Goal: Find specific page/section: Find specific page/section

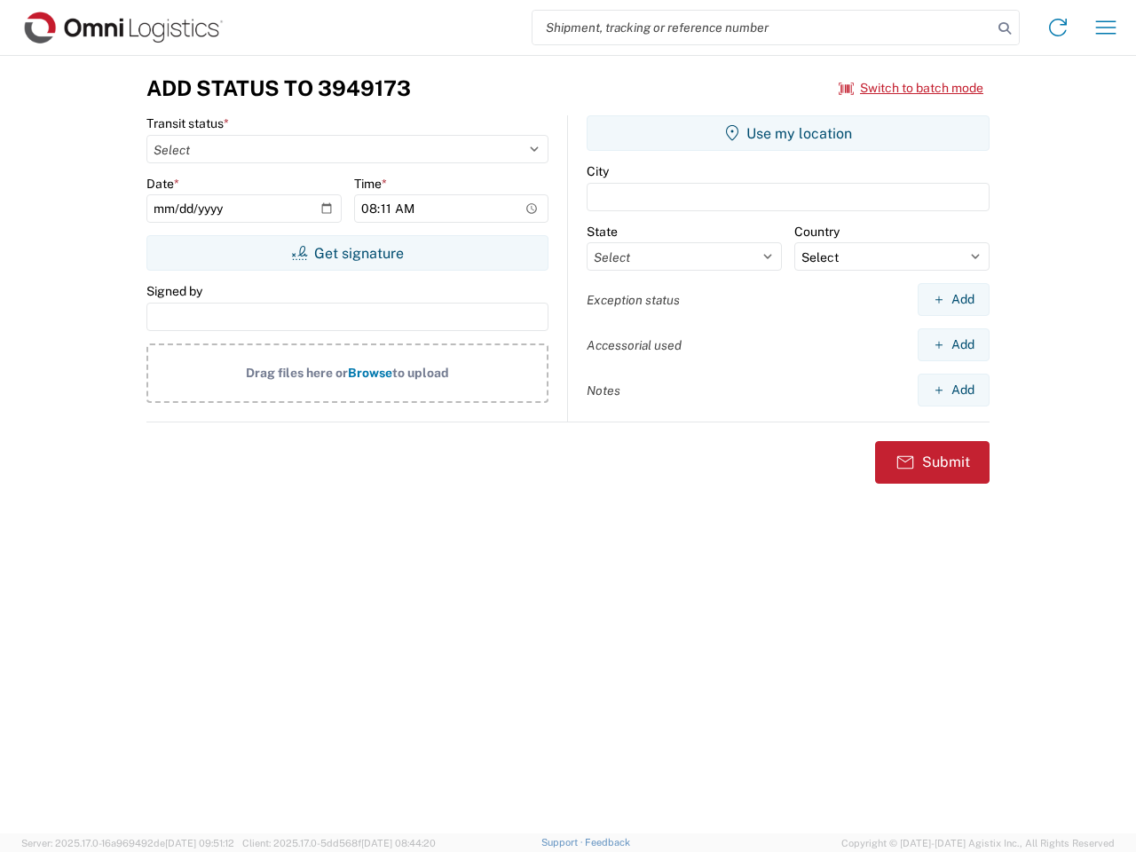
click at [763, 28] on input "search" at bounding box center [763, 28] width 460 height 34
click at [1005, 28] on icon at bounding box center [1005, 28] width 25 height 25
click at [1058, 28] on icon at bounding box center [1058, 27] width 28 height 28
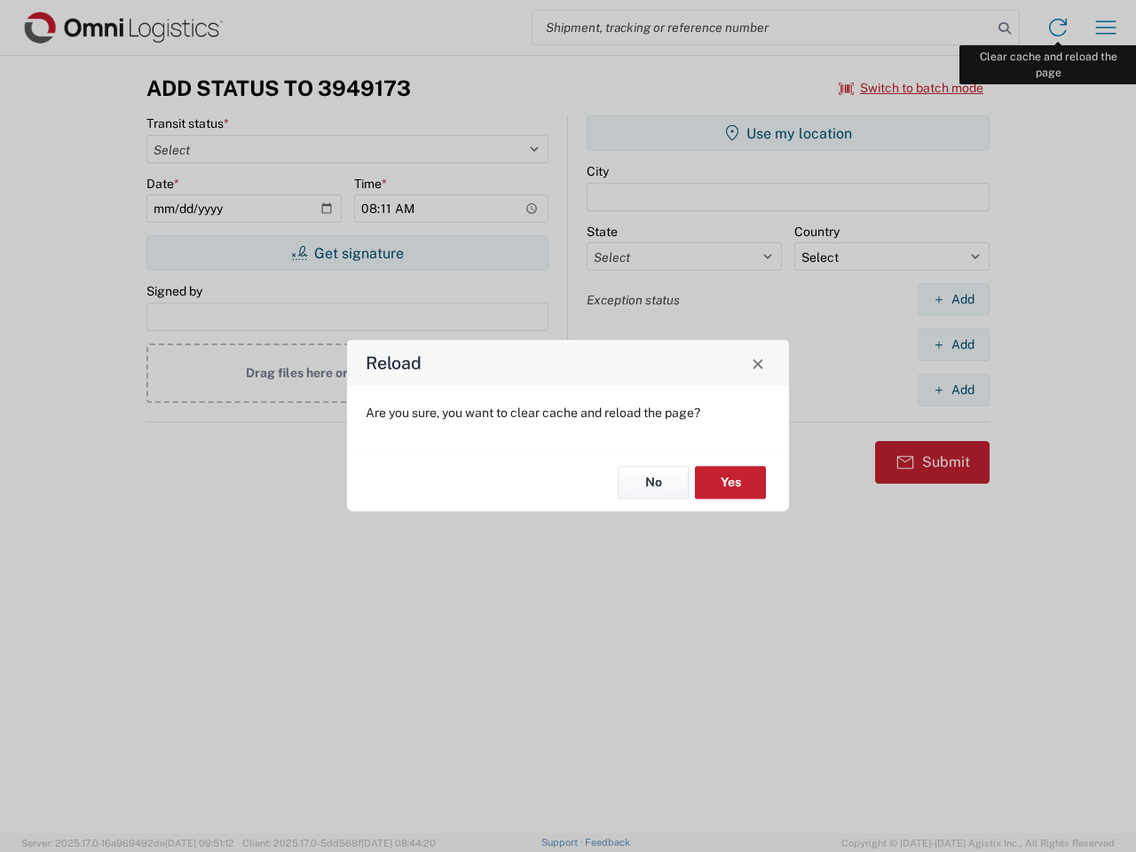
click at [1106, 28] on div "Reload Are you sure, you want to clear cache and reload the page? No Yes" at bounding box center [568, 426] width 1136 height 852
click at [912, 88] on div "Reload Are you sure, you want to clear cache and reload the page? No Yes" at bounding box center [568, 426] width 1136 height 852
click at [347, 253] on div "Reload Are you sure, you want to clear cache and reload the page? No Yes" at bounding box center [568, 426] width 1136 height 852
click at [788, 133] on div "Reload Are you sure, you want to clear cache and reload the page? No Yes" at bounding box center [568, 426] width 1136 height 852
click at [954, 299] on div "Reload Are you sure, you want to clear cache and reload the page? No Yes" at bounding box center [568, 426] width 1136 height 852
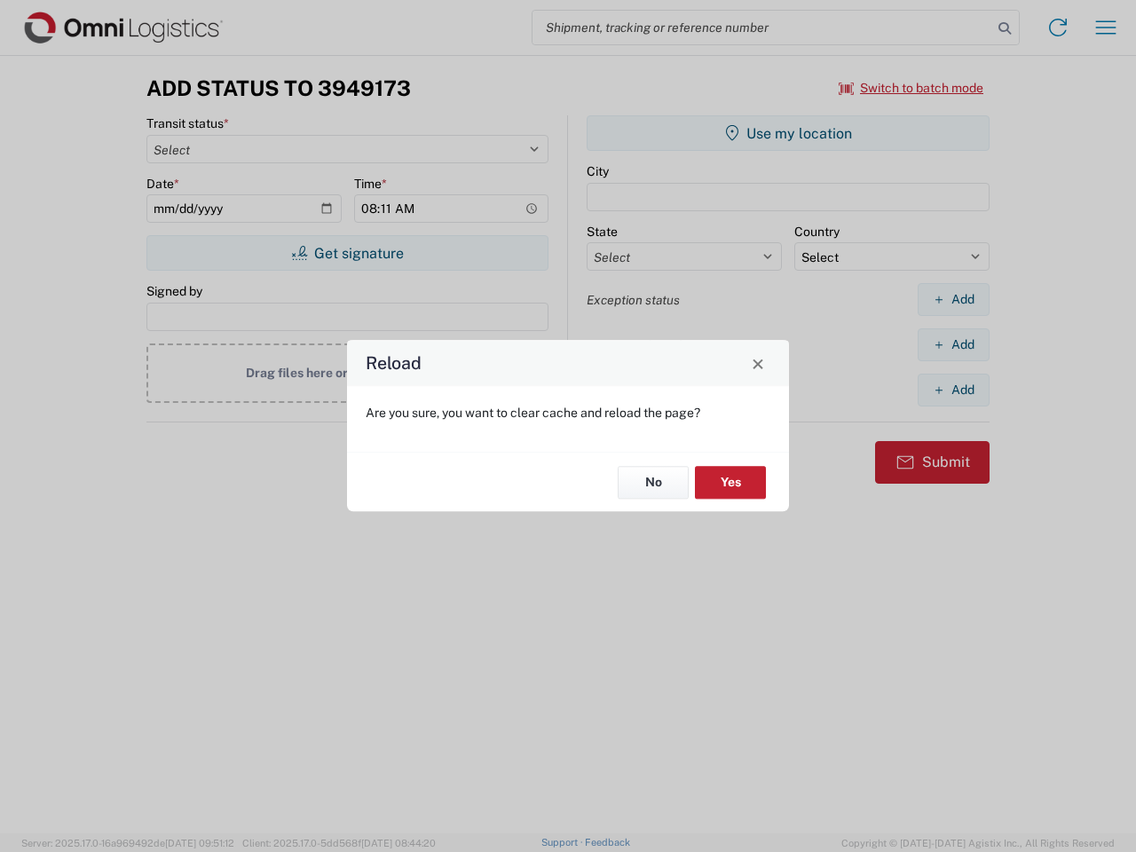
click at [954, 344] on div "Reload Are you sure, you want to clear cache and reload the page? No Yes" at bounding box center [568, 426] width 1136 height 852
click at [954, 390] on div "Reload Are you sure, you want to clear cache and reload the page? No Yes" at bounding box center [568, 426] width 1136 height 852
